Goal: Find specific page/section: Find specific page/section

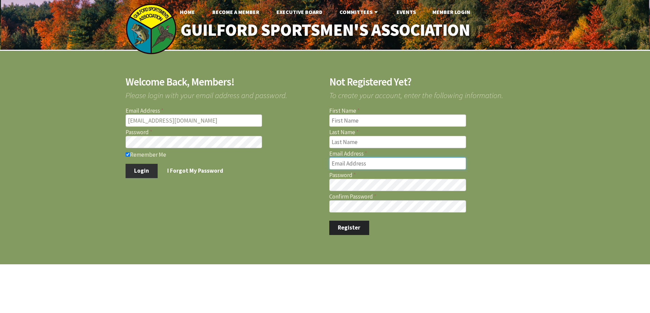
type input "marcmastriano@yahoo.com"
click at [148, 171] on button "Login" at bounding box center [141, 171] width 32 height 14
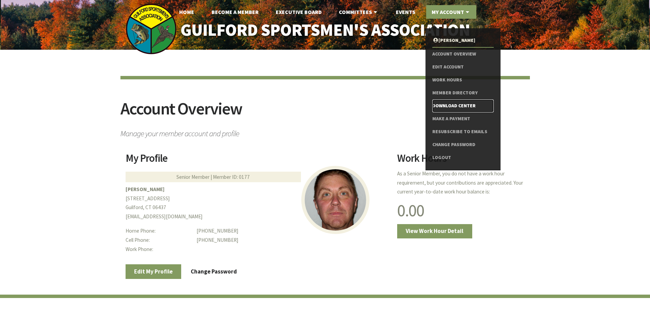
click at [449, 104] on link "Download Center" at bounding box center [462, 106] width 61 height 13
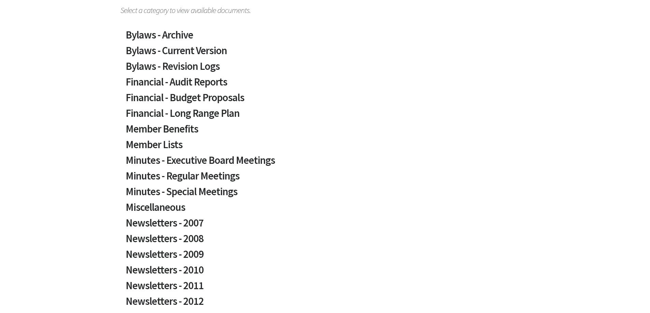
scroll to position [136, 0]
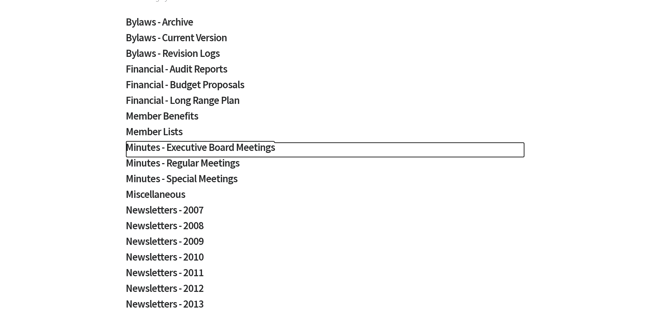
click at [197, 148] on h2 "Minutes - Executive Board Meetings" at bounding box center [324, 150] width 399 height 16
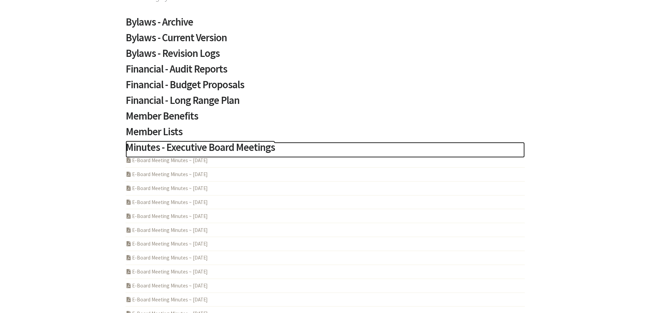
click at [196, 148] on h2 "Minutes - Executive Board Meetings" at bounding box center [324, 150] width 399 height 16
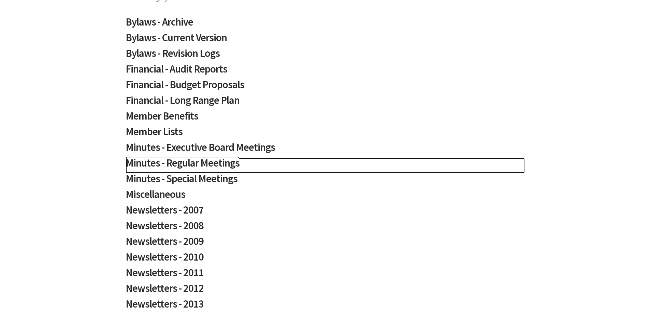
click at [196, 163] on h2 "Minutes - Regular Meetings" at bounding box center [324, 166] width 399 height 16
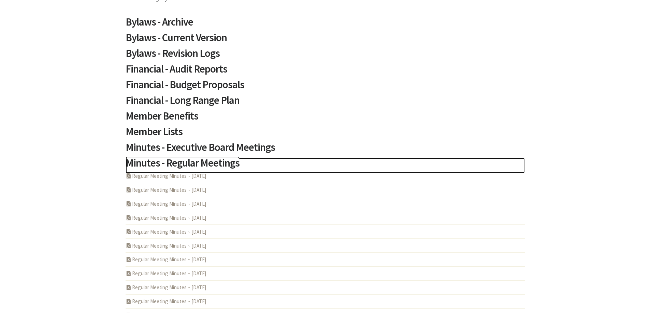
click at [196, 163] on h2 "Minutes - Regular Meetings" at bounding box center [324, 166] width 399 height 16
